Goal: Transaction & Acquisition: Purchase product/service

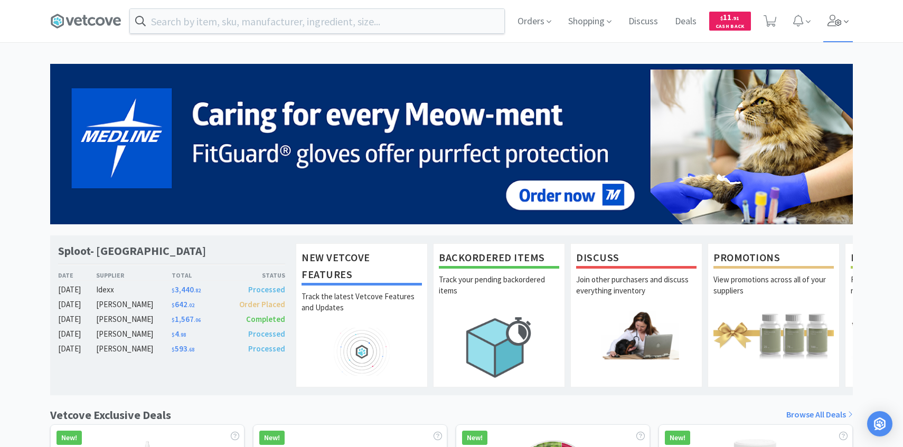
click at [835, 15] on icon at bounding box center [834, 21] width 15 height 12
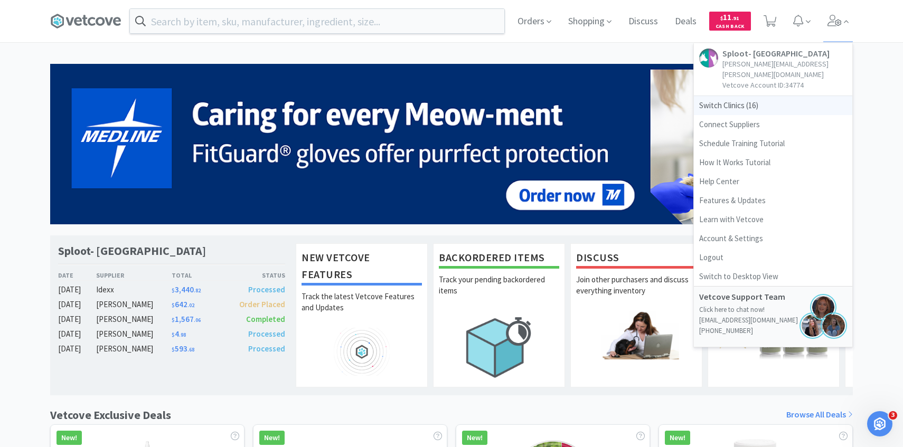
click at [777, 96] on span "Switch Clinics ( 16 )" at bounding box center [773, 105] width 158 height 19
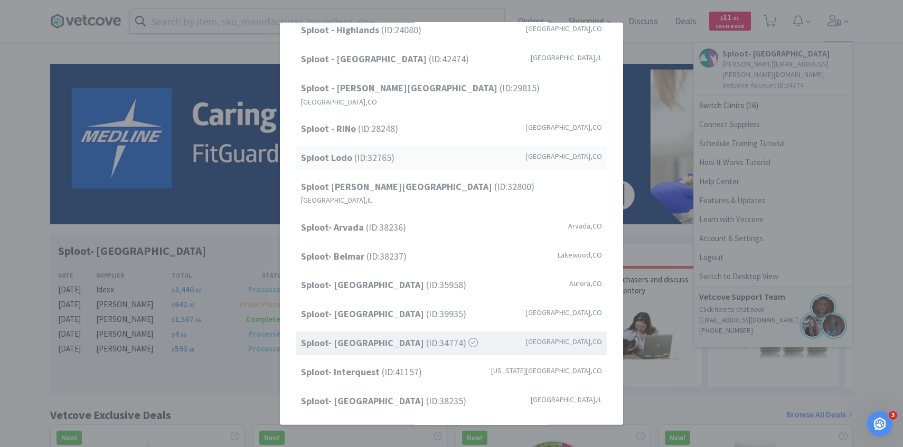
scroll to position [68, 0]
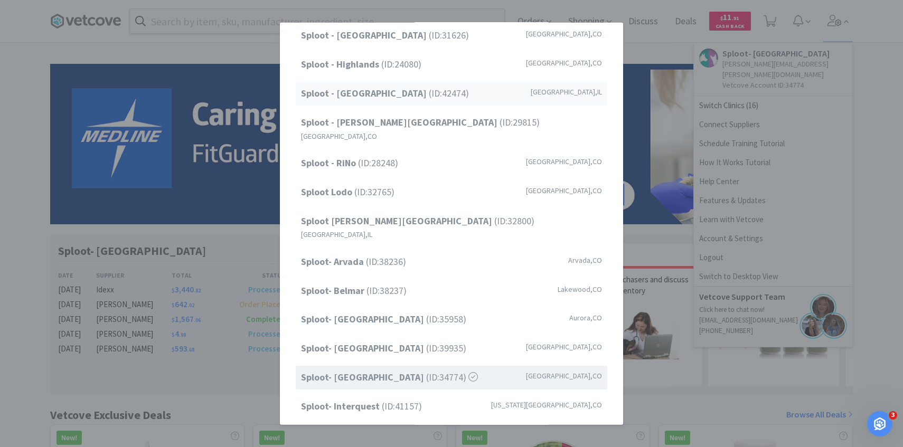
click at [465, 96] on div "Sploot - Oak Park (ID: 42474 ) Forest Park , IL" at bounding box center [452, 94] width 312 height 24
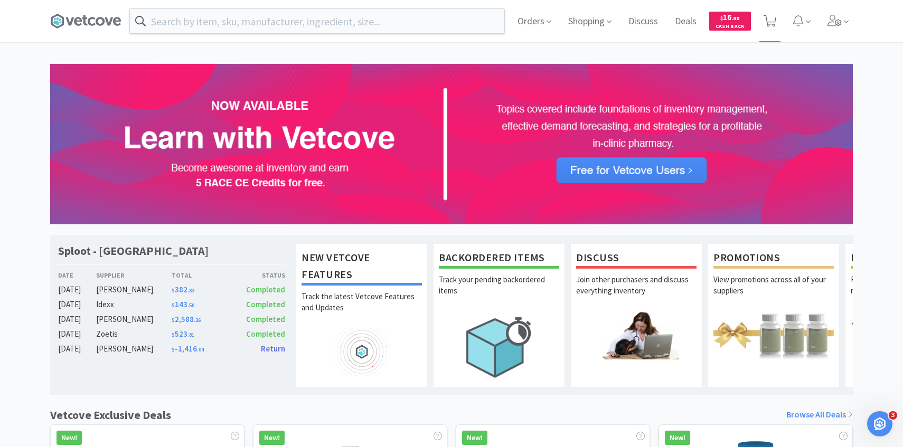
click at [778, 14] on span at bounding box center [770, 21] width 22 height 42
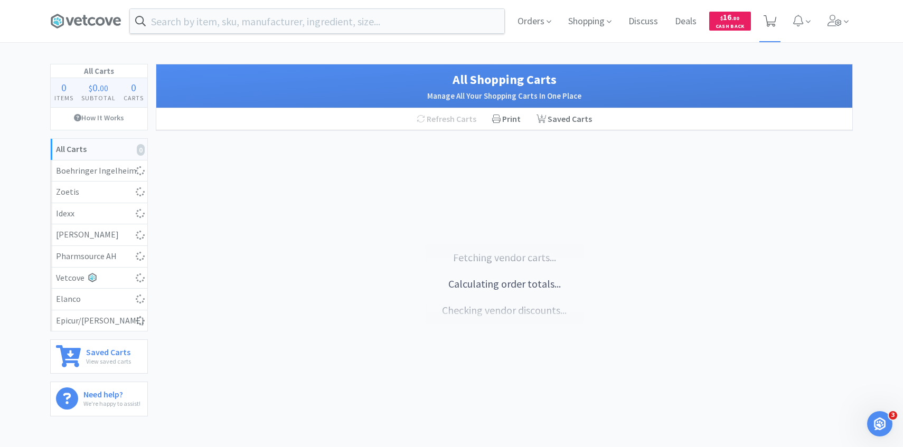
select select "4"
select select "1"
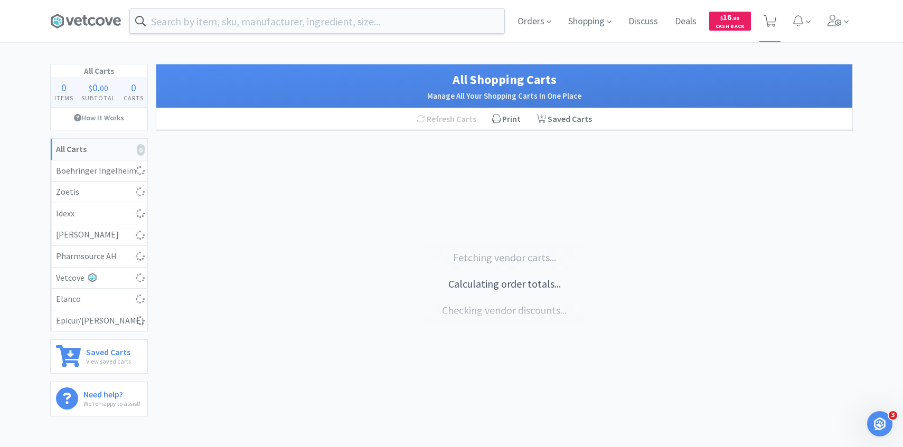
select select "4"
select select "1"
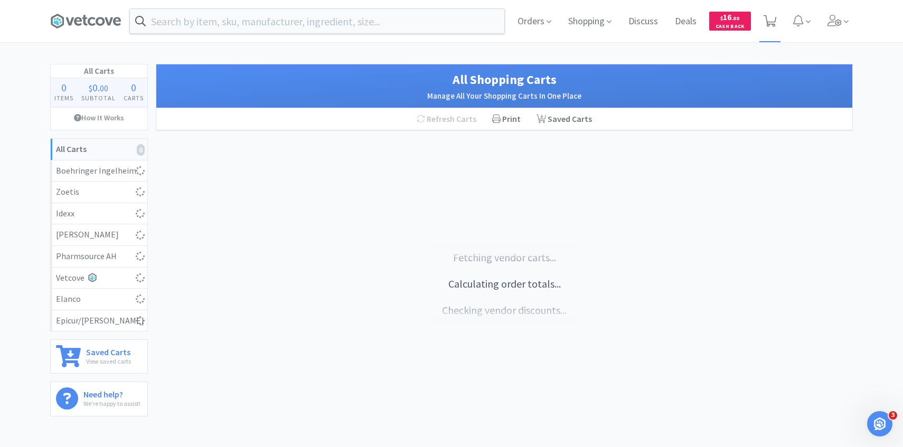
select select "1"
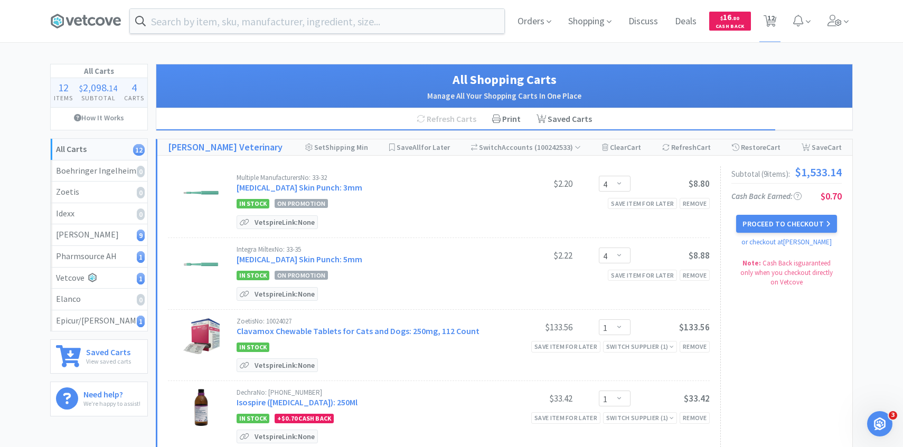
click at [835, 29] on span at bounding box center [838, 21] width 30 height 42
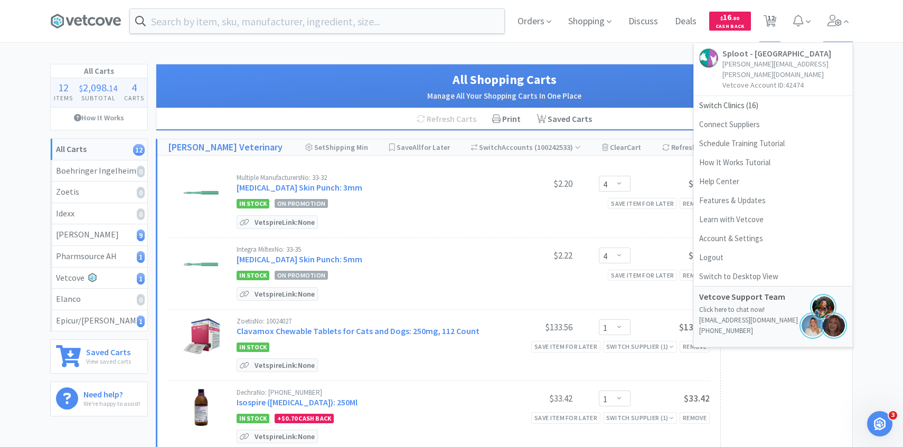
click at [778, 84] on link "Sploot - Oak Park patricia.hurtado@splootvets.com Vetcove Account ID: 42474" at bounding box center [773, 69] width 158 height 53
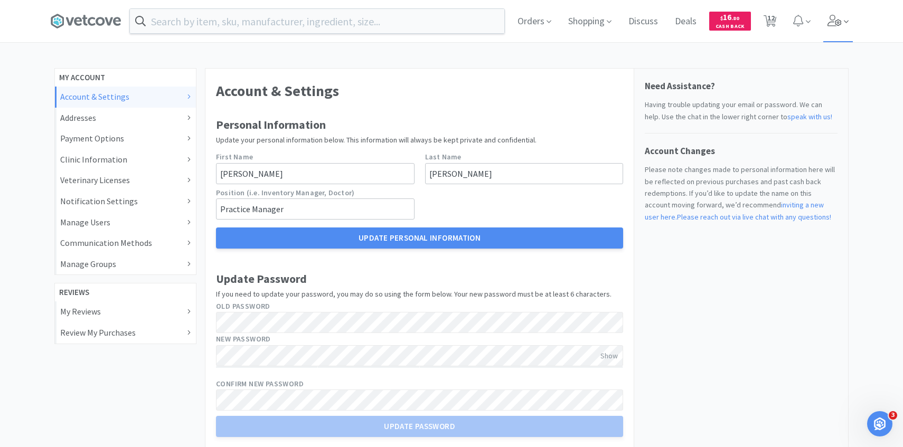
click at [832, 25] on icon at bounding box center [834, 21] width 15 height 12
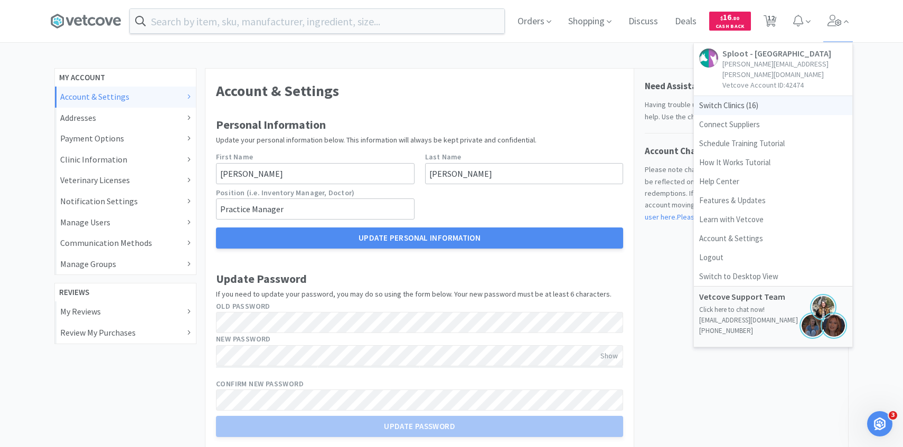
click at [744, 96] on span "Switch Clinics ( 16 )" at bounding box center [773, 105] width 158 height 19
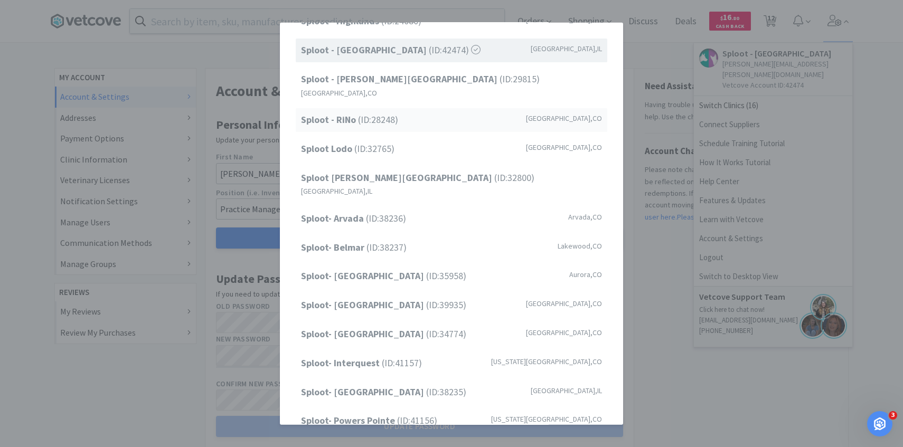
scroll to position [115, 0]
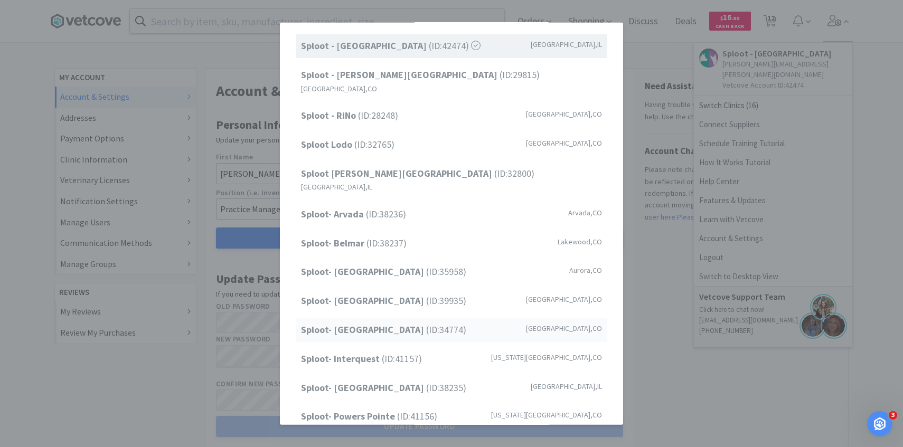
click at [428, 323] on span "Sploot- Highlands Ranch (ID: 34774 )" at bounding box center [383, 330] width 165 height 15
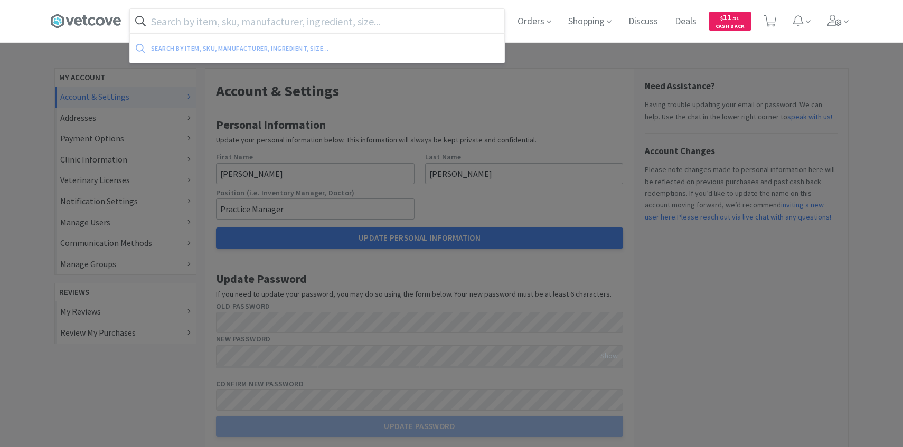
click at [297, 19] on input "text" at bounding box center [317, 21] width 374 height 24
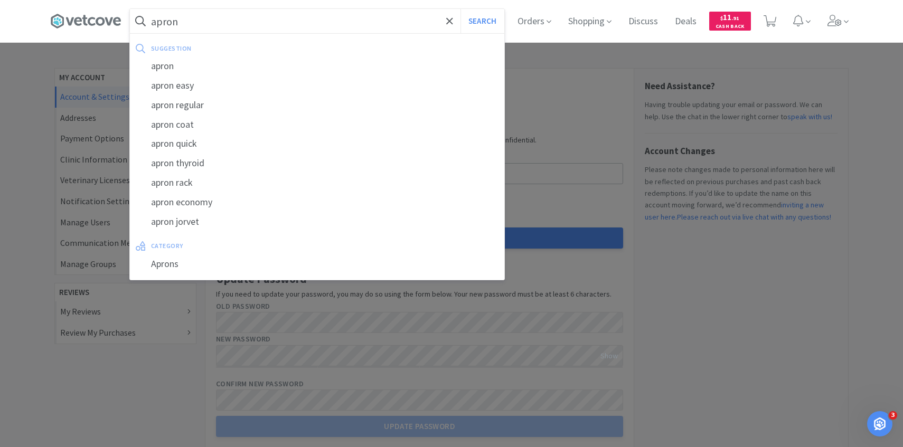
type input "apron"
click at [460, 9] on button "Search" at bounding box center [482, 21] width 44 height 24
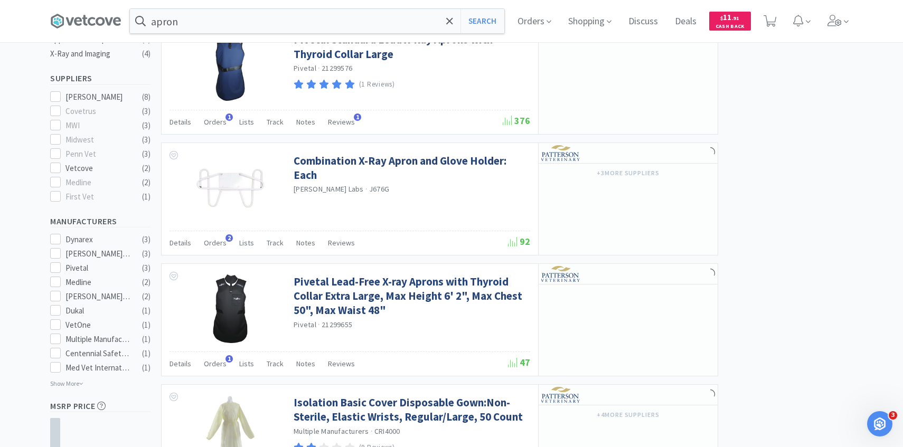
scroll to position [304, 0]
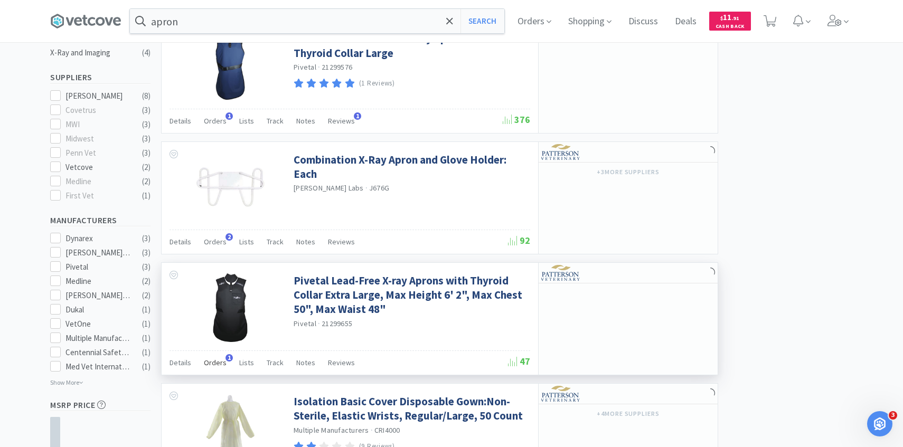
click at [213, 361] on span "Orders" at bounding box center [215, 363] width 23 height 10
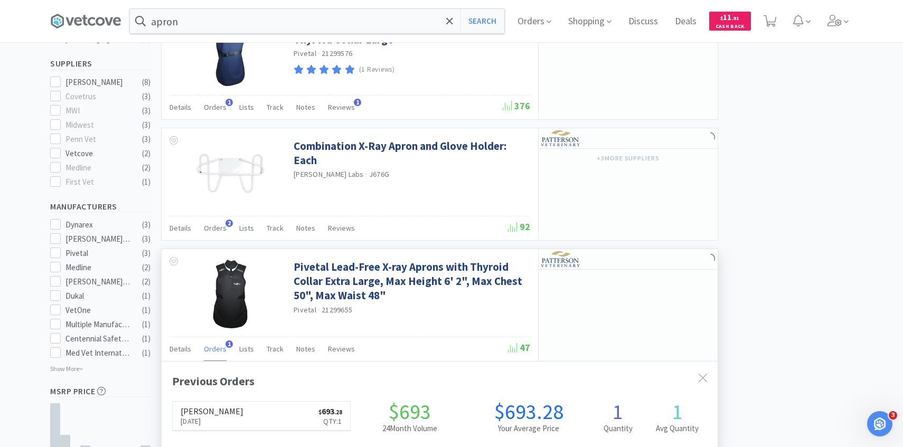
scroll to position [319, 0]
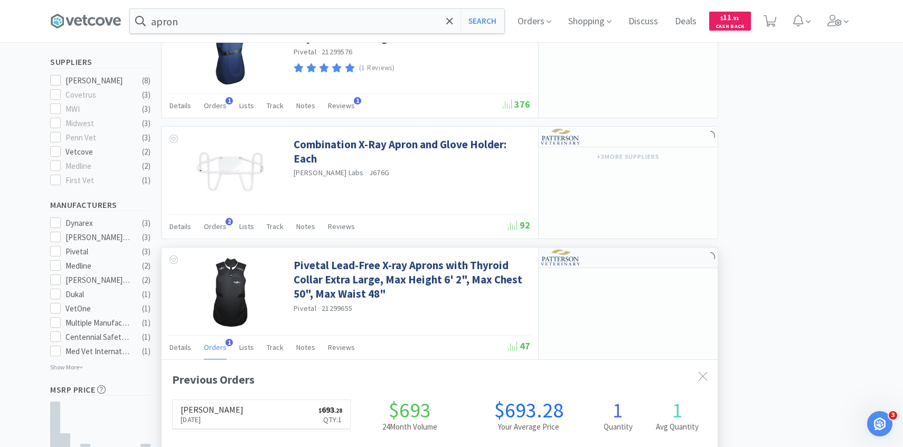
click at [577, 257] on img at bounding box center [561, 258] width 40 height 16
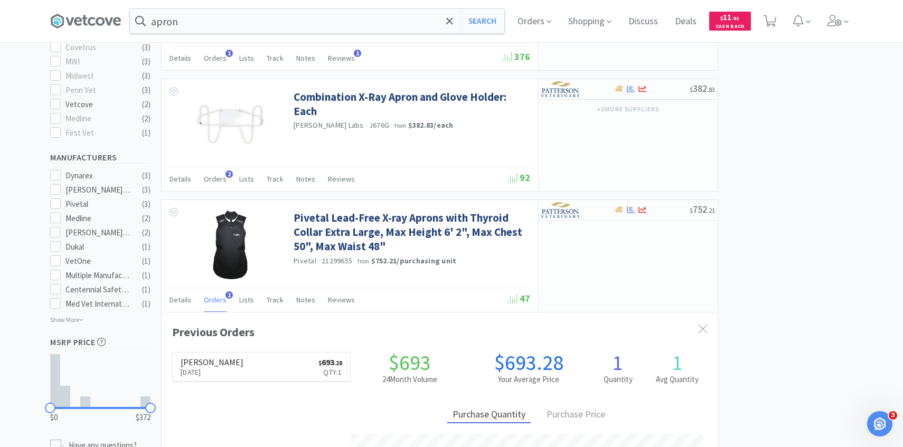
scroll to position [274, 556]
click at [849, 20] on span at bounding box center [838, 21] width 30 height 42
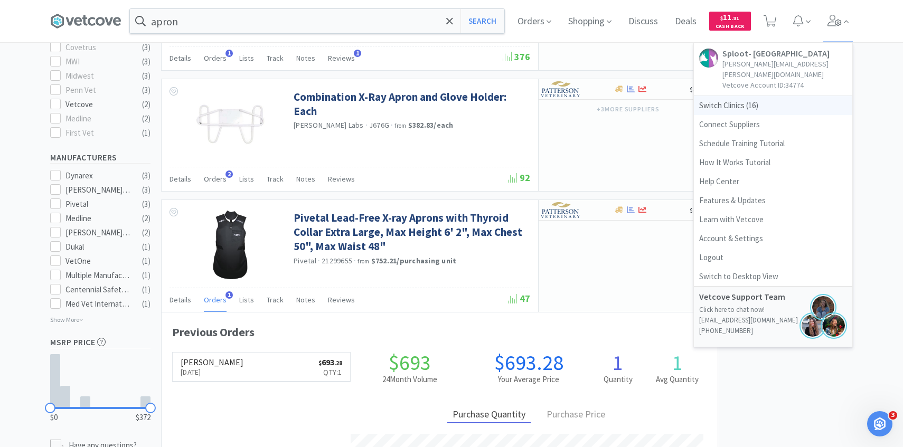
drag, startPoint x: 770, startPoint y: 93, endPoint x: 764, endPoint y: 99, distance: 9.3
click at [764, 99] on span "Switch Clinics ( 16 )" at bounding box center [773, 105] width 158 height 19
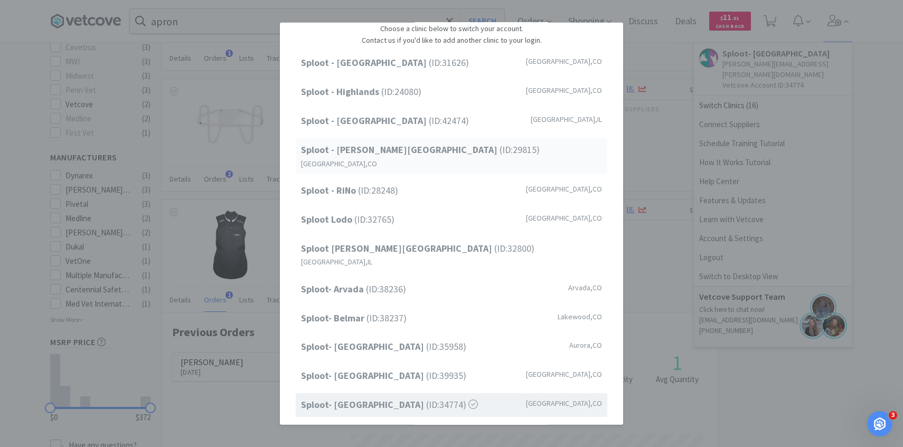
scroll to position [0, 0]
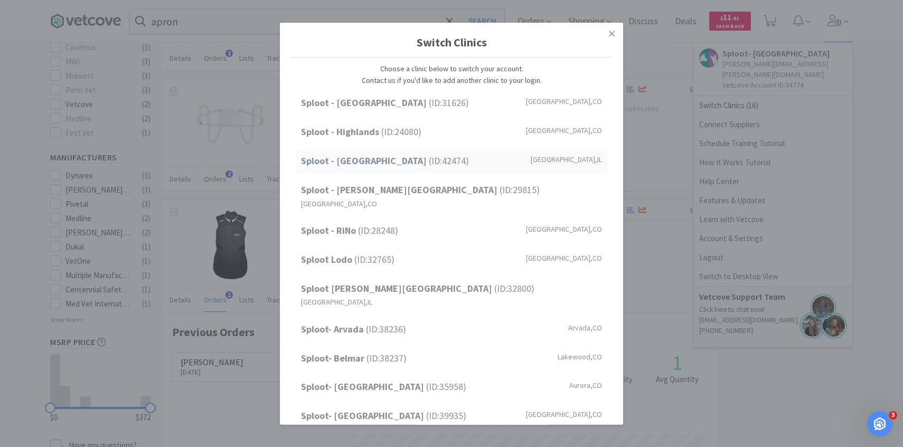
click at [441, 170] on div "Sploot - Oak Park (ID: 42474 ) Forest Park , IL" at bounding box center [452, 161] width 312 height 24
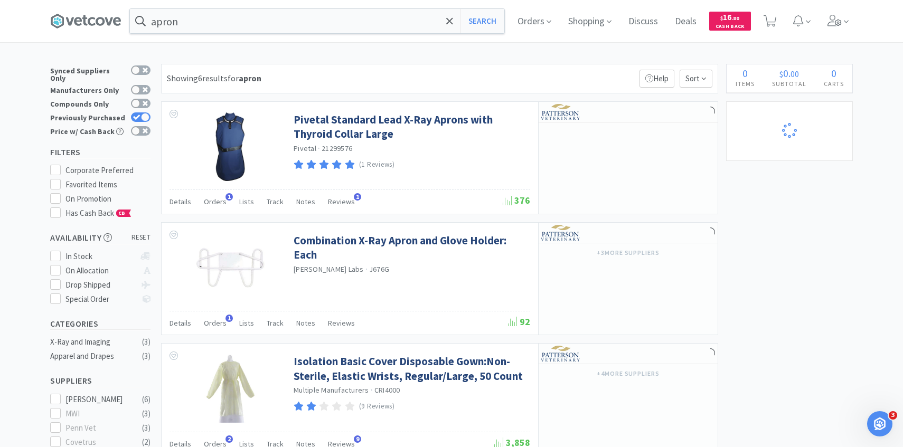
select select "4"
select select "1"
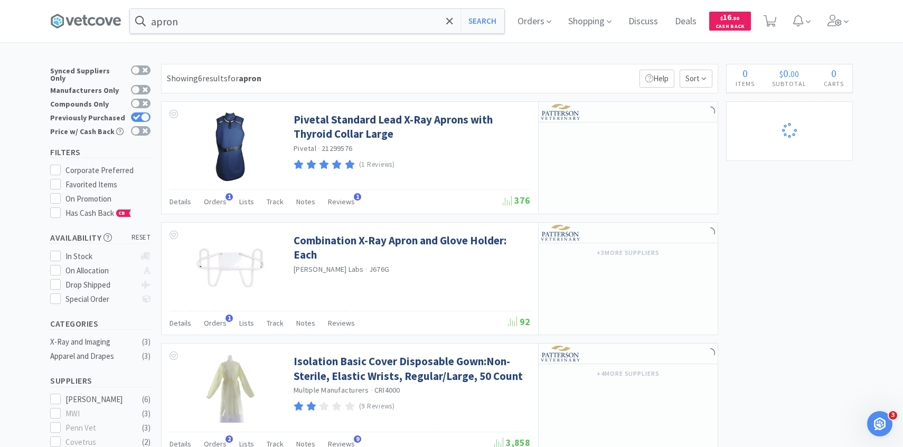
select select "4"
select select "1"
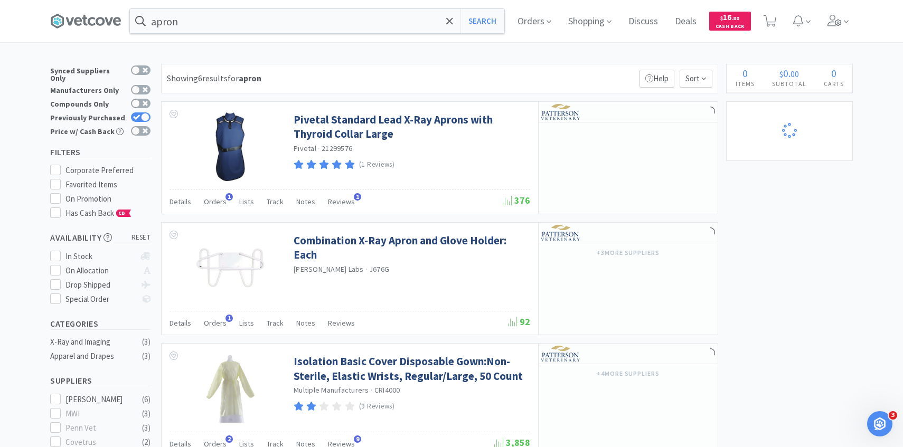
select select "1"
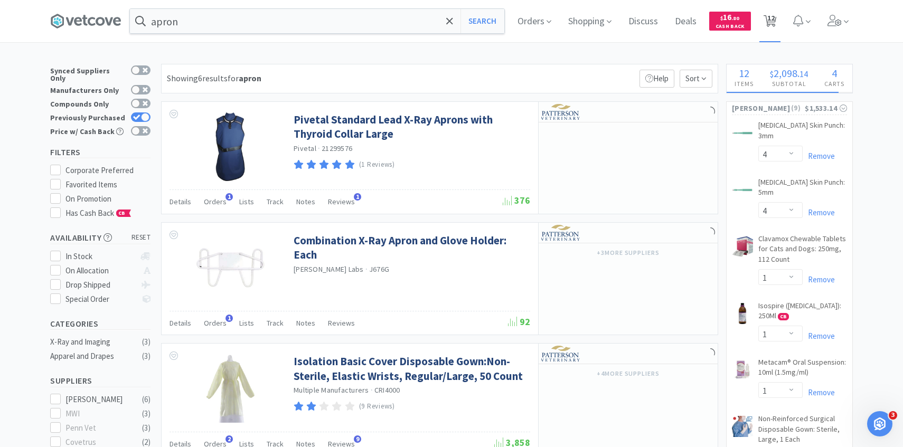
click at [779, 19] on span "12" at bounding box center [770, 21] width 22 height 42
select select "4"
select select "1"
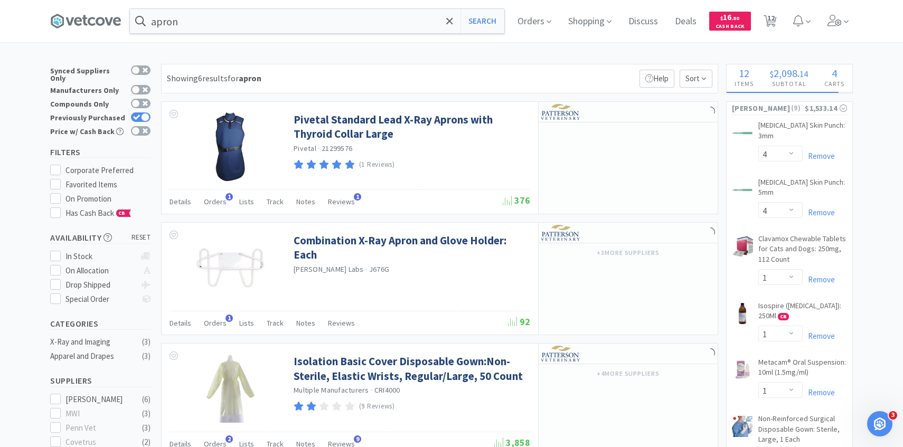
select select "1"
select select "4"
select select "1"
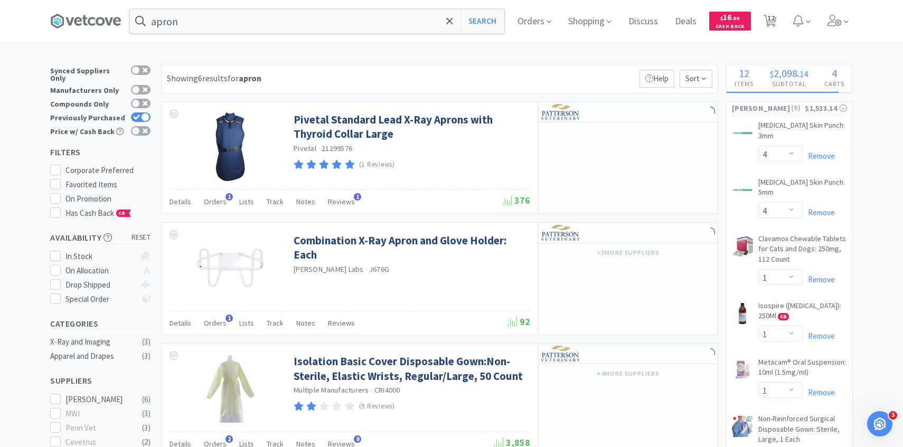
select select "1"
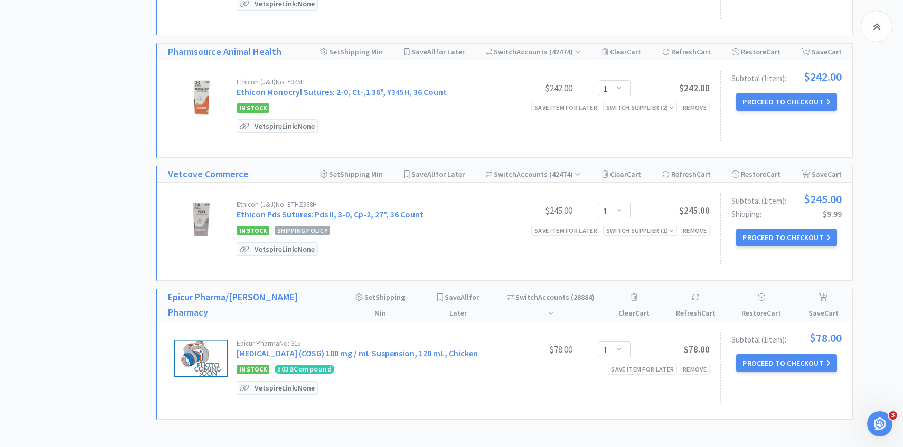
scroll to position [887, 0]
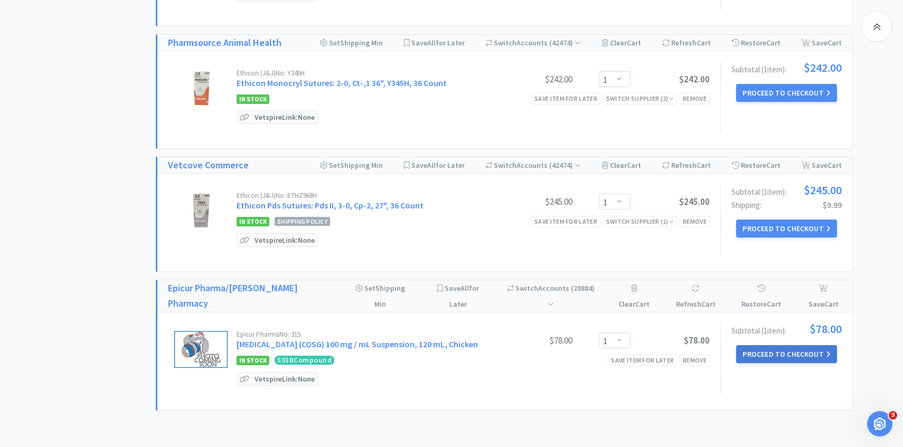
click at [759, 345] on button "Proceed to Checkout" at bounding box center [786, 354] width 100 height 18
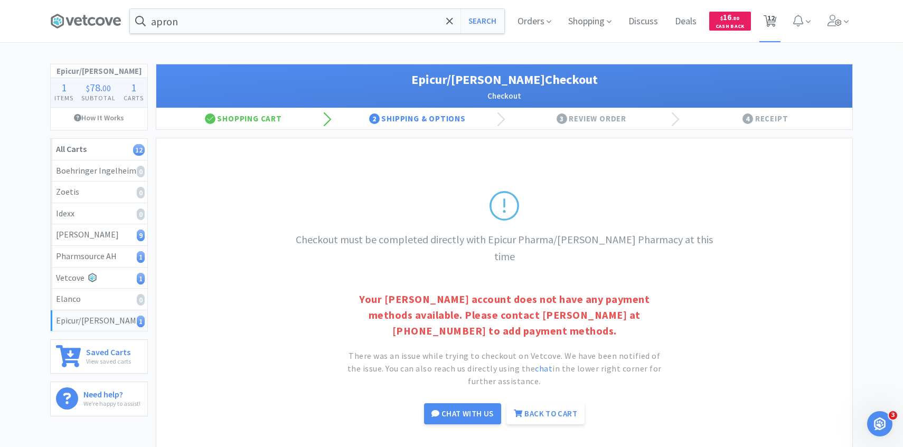
click at [770, 15] on span "12" at bounding box center [770, 18] width 7 height 42
select select "4"
select select "1"
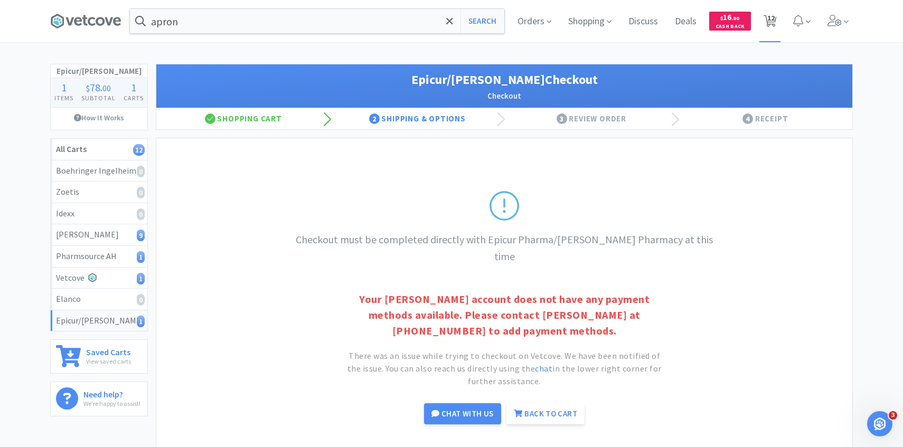
select select "1"
select select "4"
select select "1"
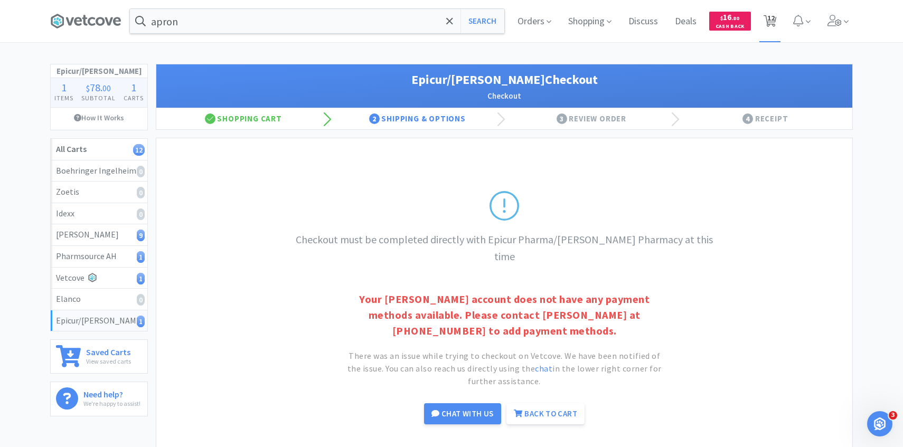
select select "1"
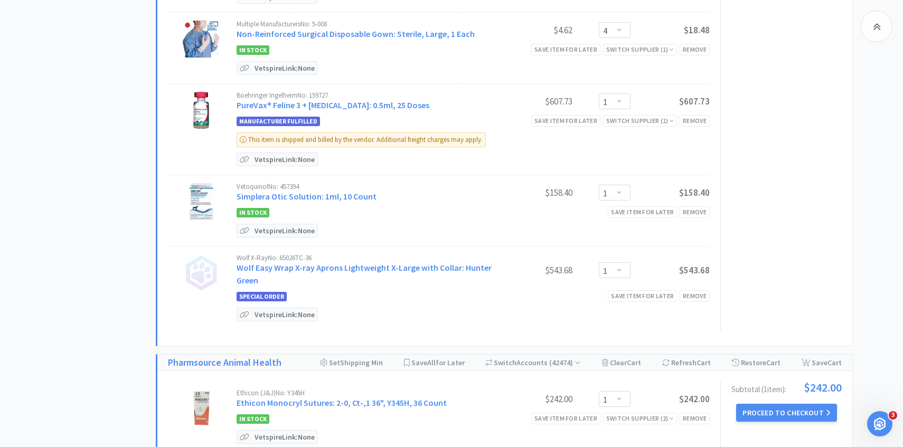
scroll to position [940, 0]
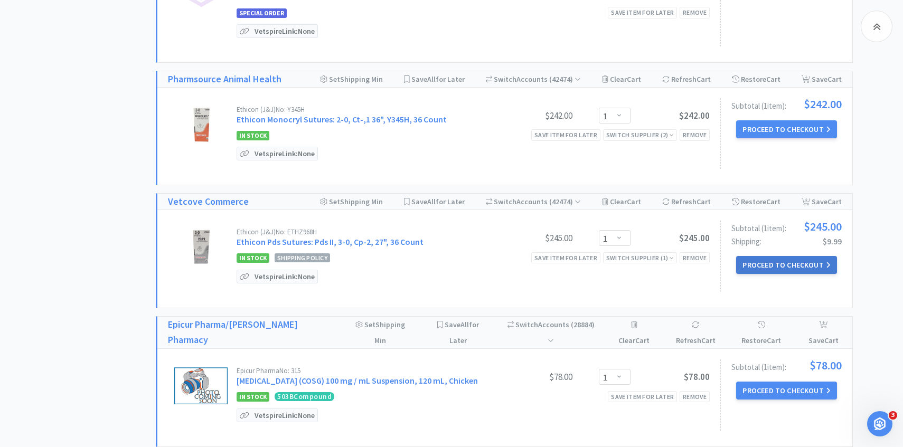
click at [779, 268] on button "Proceed to Checkout" at bounding box center [786, 265] width 100 height 18
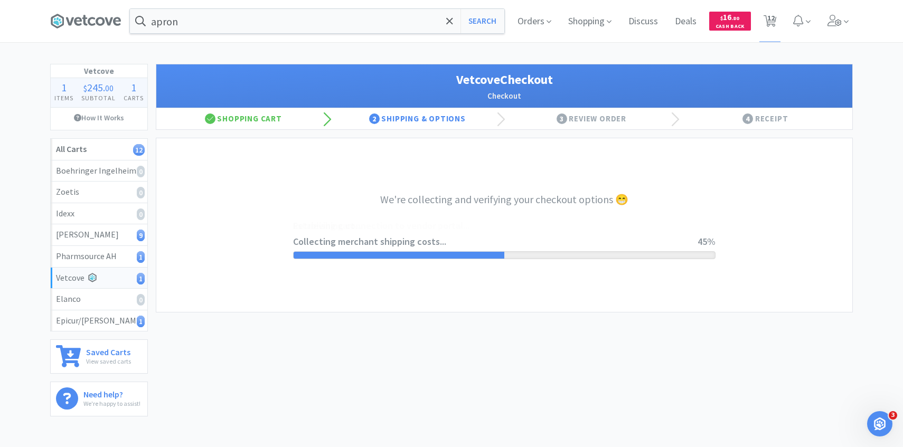
select select "2489"
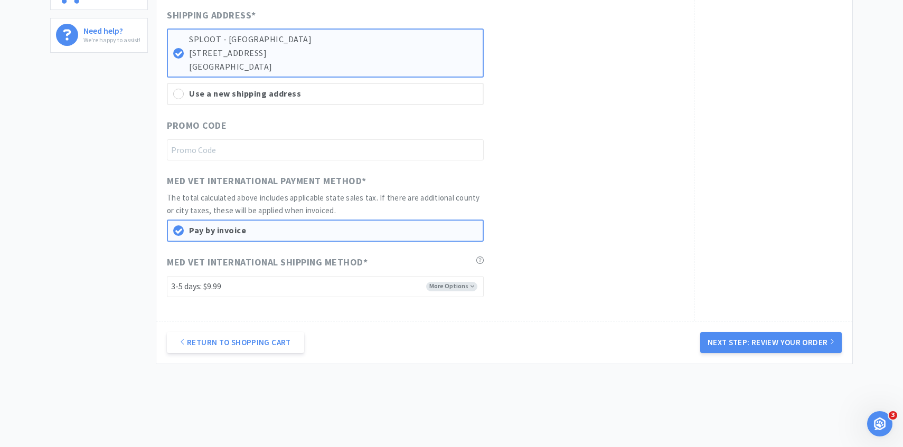
scroll to position [389, 0]
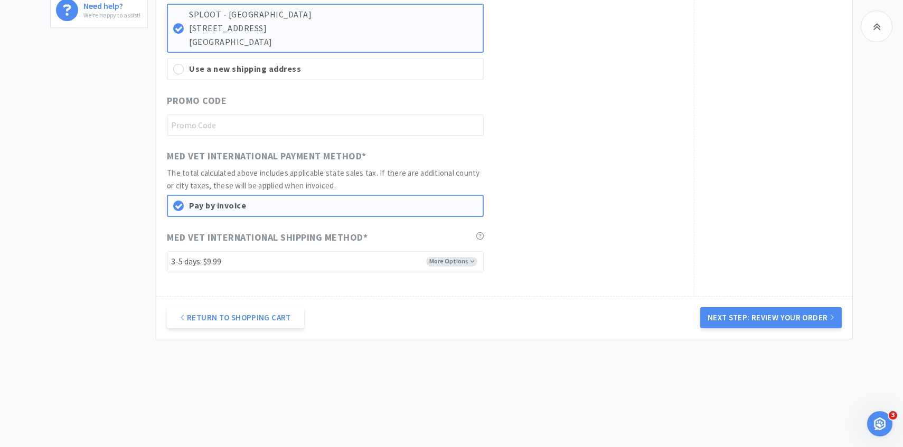
click at [712, 306] on div "Return to Shopping Cart Next Step: Review Your Order" at bounding box center [504, 317] width 696 height 43
click at [749, 317] on button "Next Step: Review Your Order" at bounding box center [771, 317] width 142 height 21
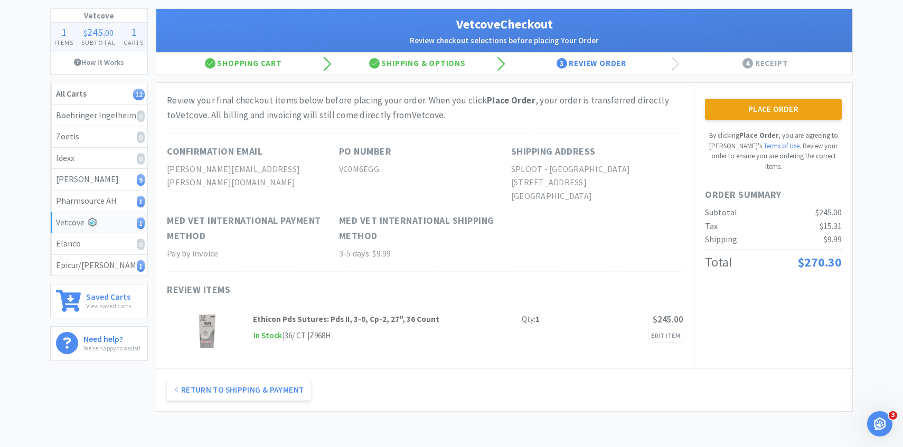
scroll to position [59, 0]
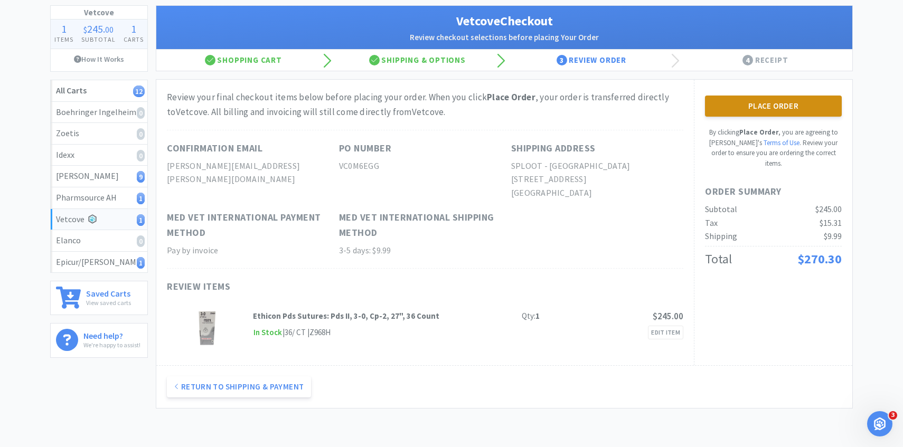
click at [738, 115] on button "Place Order" at bounding box center [773, 106] width 137 height 21
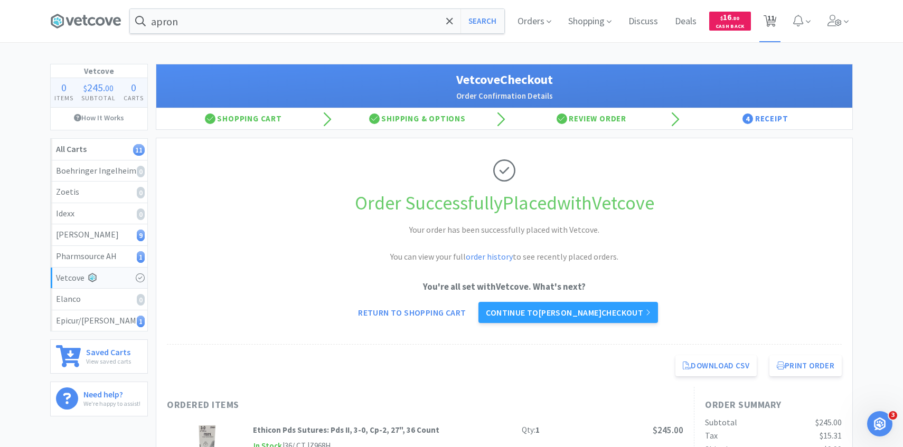
click at [768, 32] on span "11" at bounding box center [770, 18] width 7 height 42
select select "4"
select select "1"
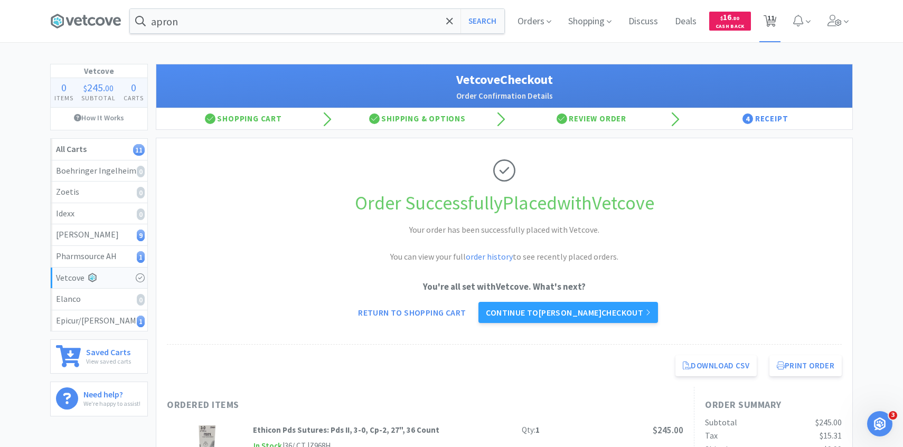
select select "1"
select select "4"
select select "1"
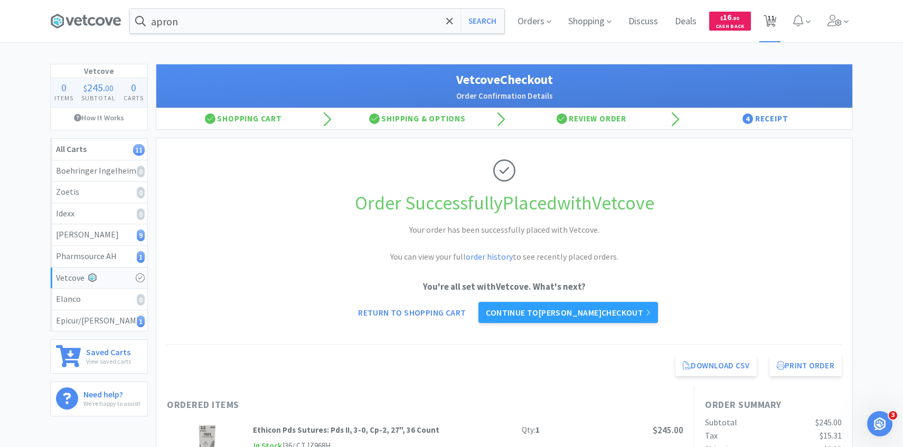
select select "1"
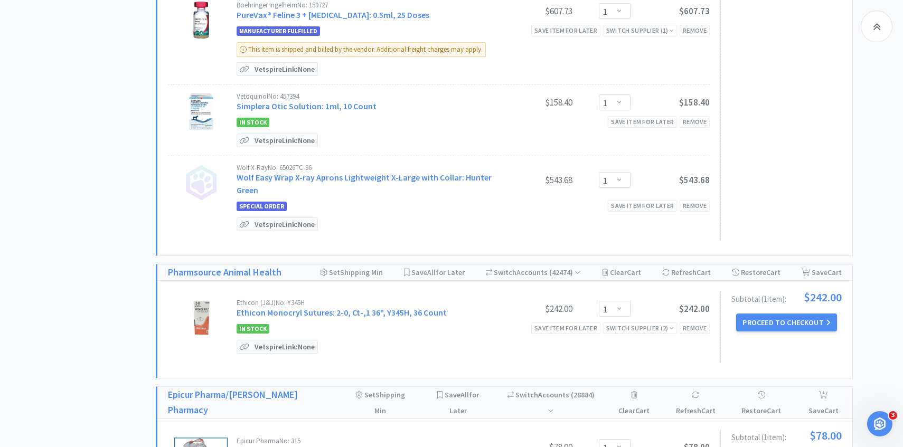
scroll to position [712, 0]
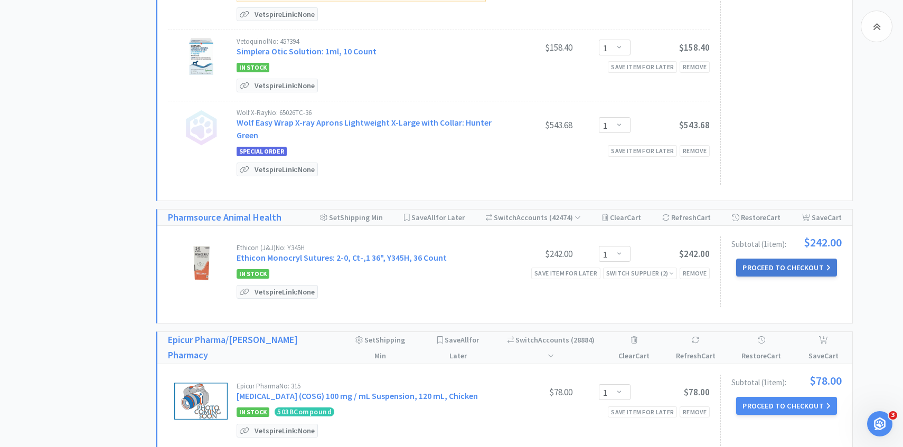
click at [759, 261] on button "Proceed to Checkout" at bounding box center [786, 268] width 100 height 18
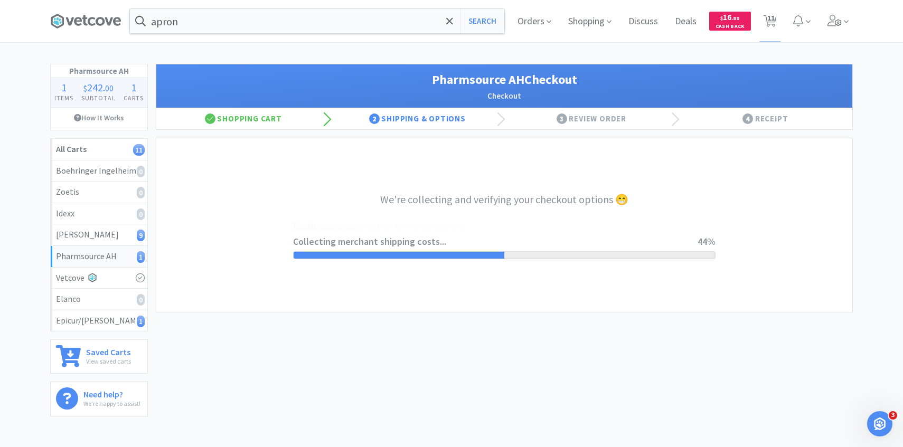
select select "1001"
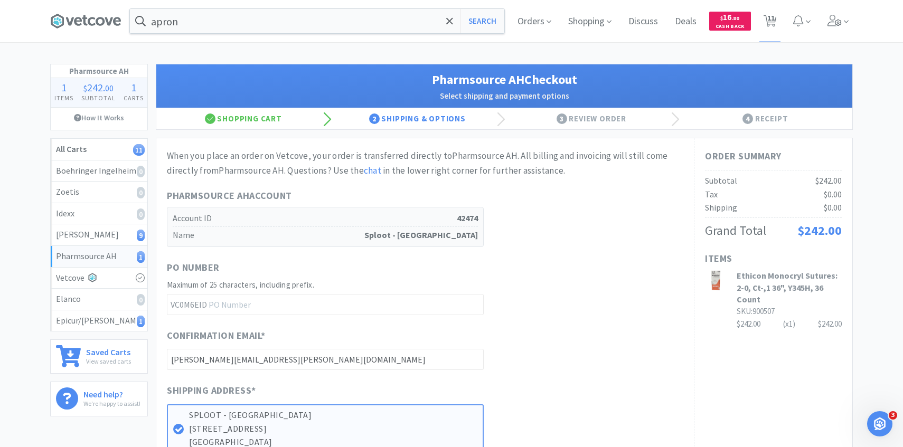
scroll to position [563, 0]
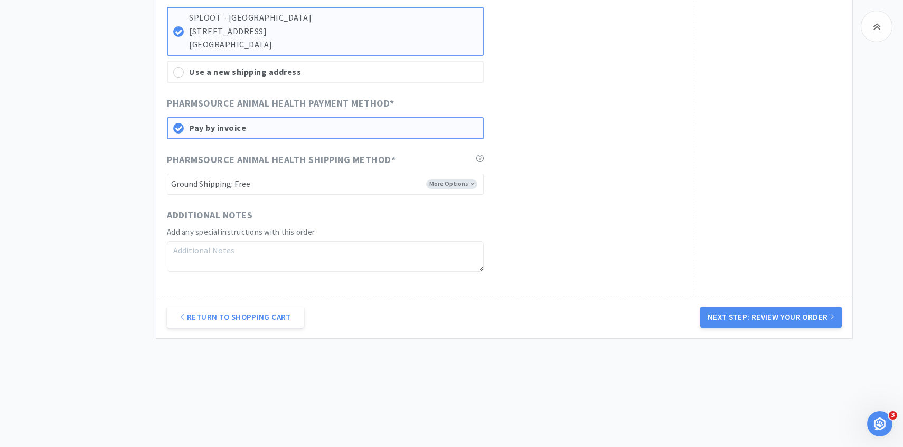
click at [712, 305] on div "Return to Shopping Cart Next Step: Review Your Order" at bounding box center [504, 317] width 696 height 43
click at [715, 312] on button "Next Step: Review Your Order" at bounding box center [771, 317] width 142 height 21
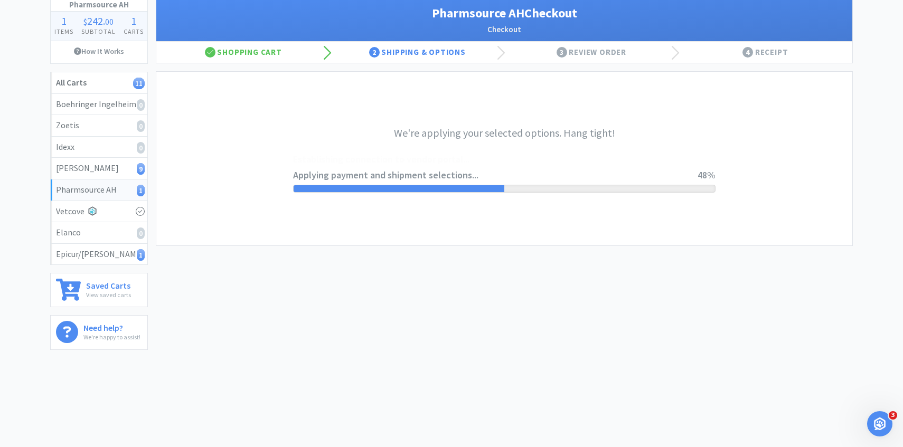
scroll to position [0, 0]
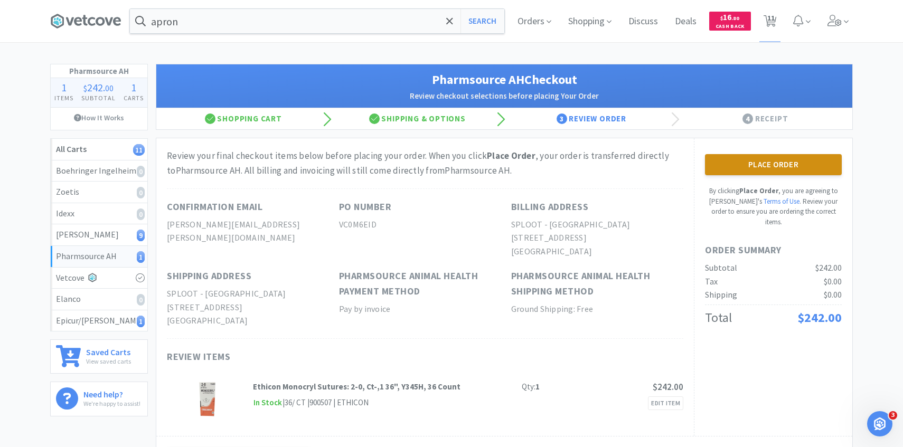
click at [779, 164] on button "Place Order" at bounding box center [773, 164] width 137 height 21
